Goal: Navigation & Orientation: Find specific page/section

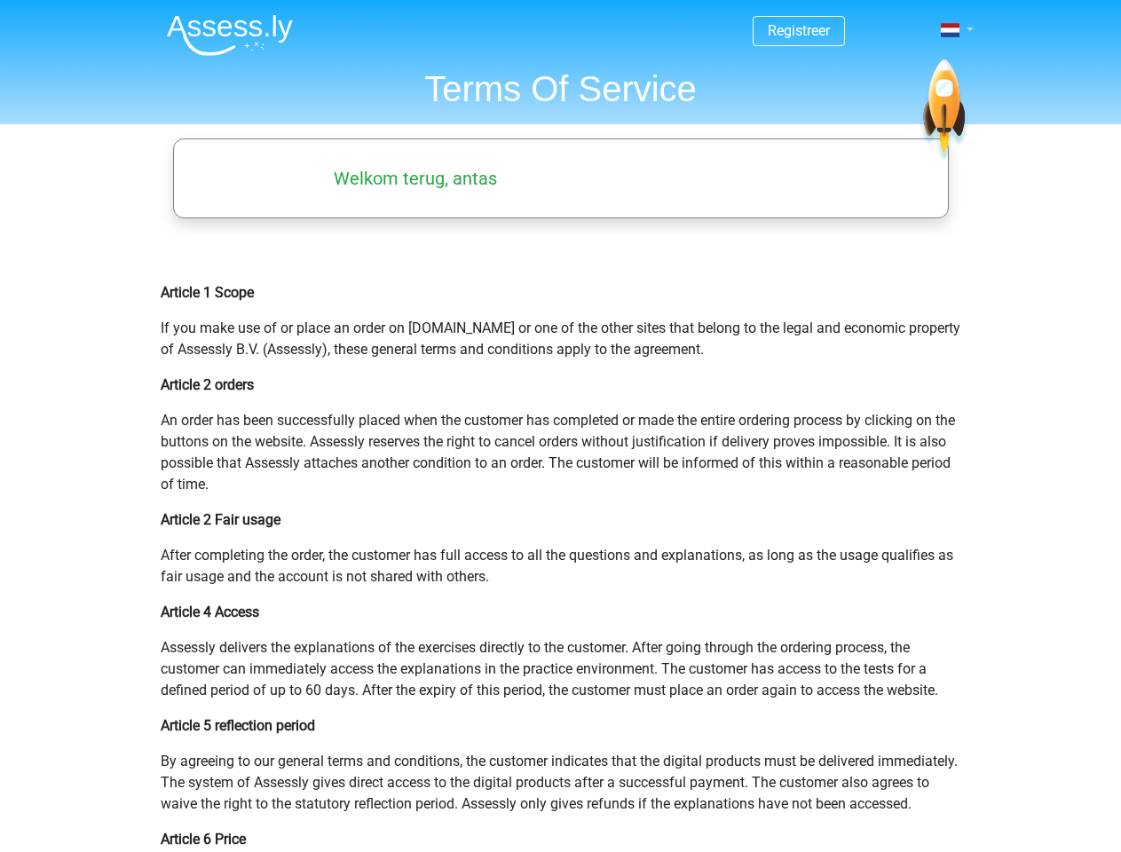
click at [952, 30] on span at bounding box center [950, 30] width 19 height 14
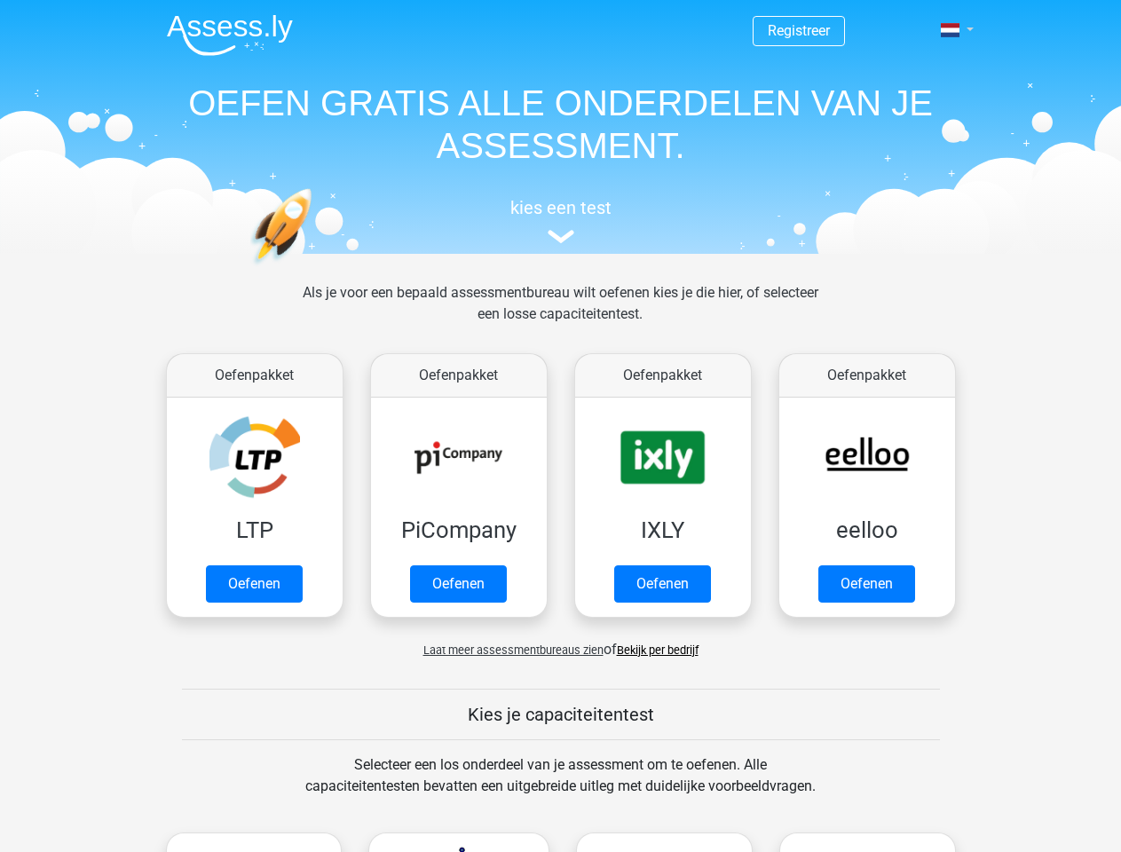
click at [952, 30] on span at bounding box center [950, 30] width 19 height 14
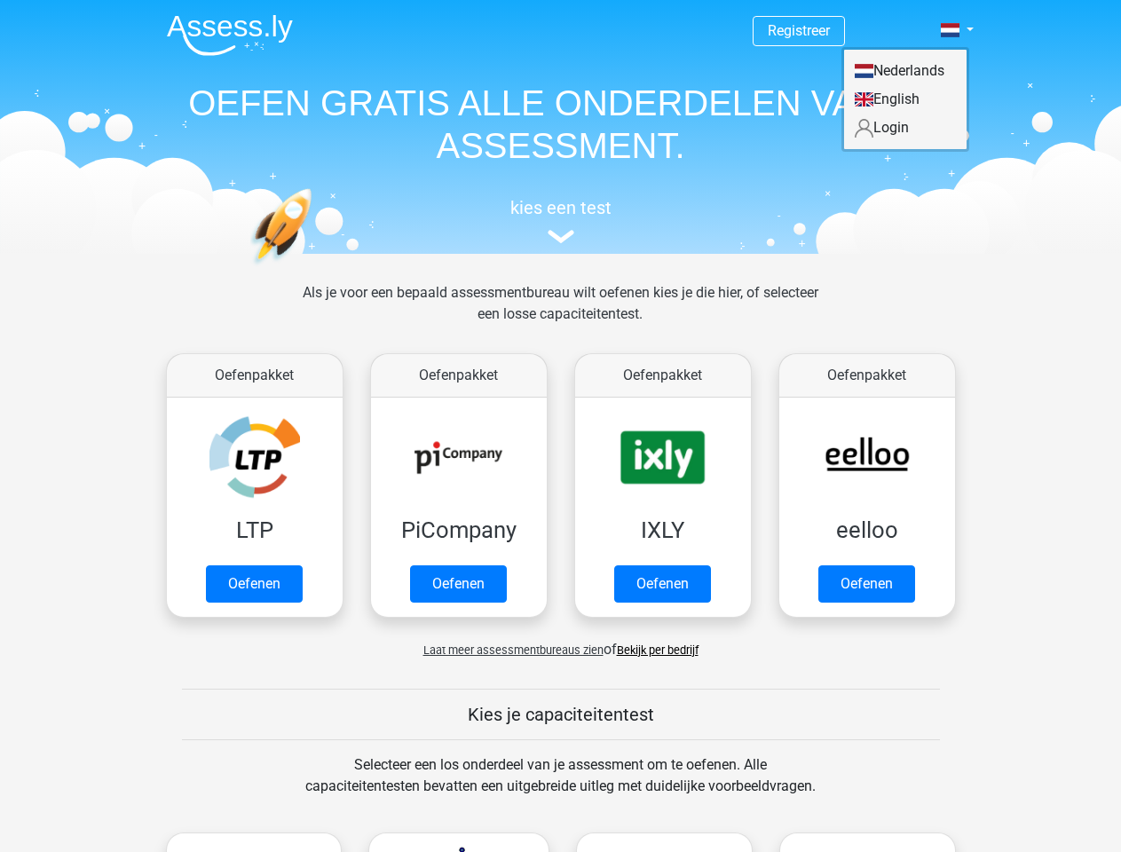
click at [509, 650] on span "Laat meer assessmentbureaus zien" at bounding box center [514, 650] width 180 height 13
